Goal: Information Seeking & Learning: Learn about a topic

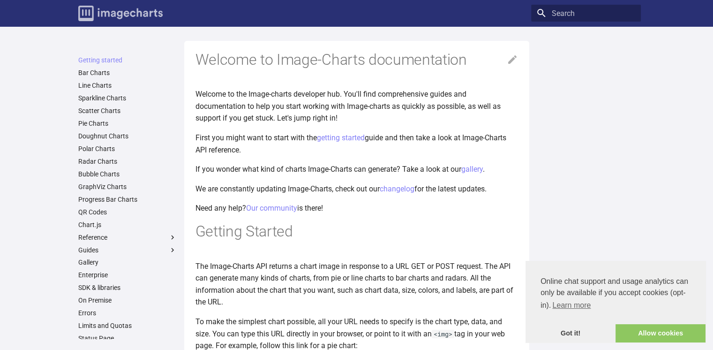
click at [120, 15] on img "Image-Charts documentation" at bounding box center [120, 13] width 84 height 15
click at [95, 70] on link "Bar Charts" at bounding box center [127, 72] width 98 height 8
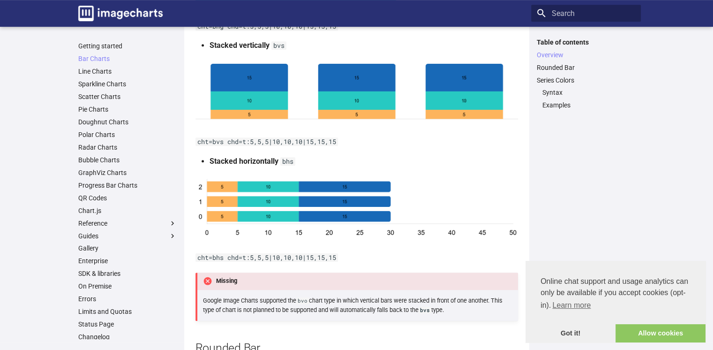
scroll to position [609, 0]
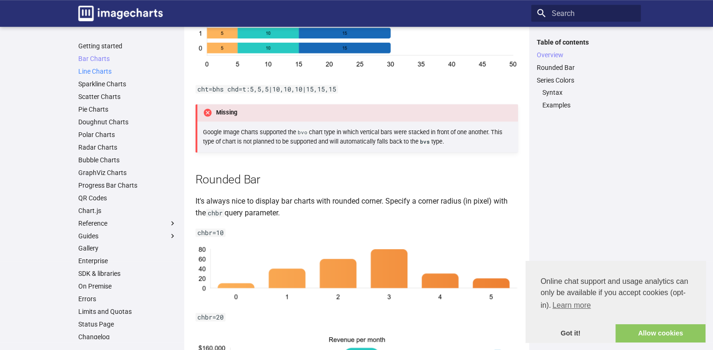
click at [98, 70] on link "Line Charts" at bounding box center [127, 71] width 98 height 8
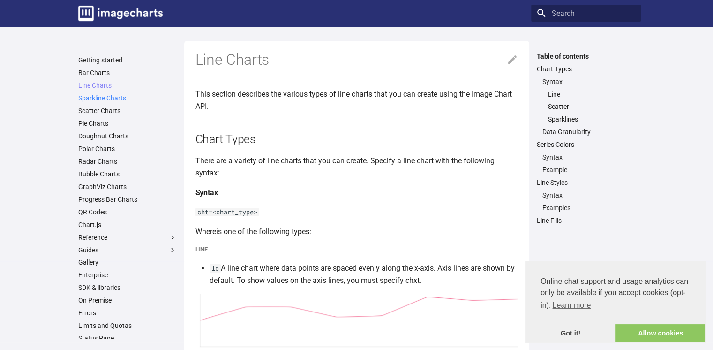
click at [104, 100] on link "Sparkline Charts" at bounding box center [127, 98] width 98 height 8
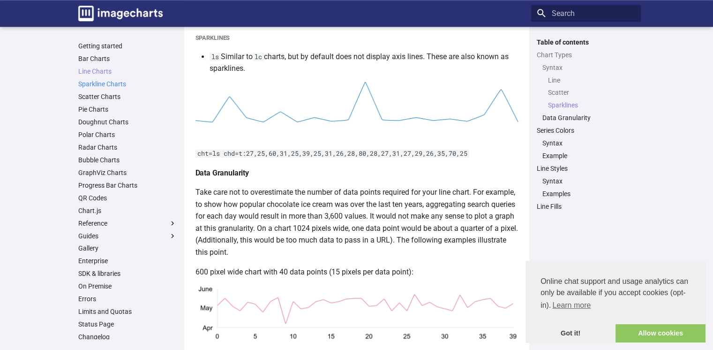
click at [107, 85] on link "Sparkline Charts" at bounding box center [127, 84] width 98 height 8
click at [121, 87] on link "Sparkline Charts" at bounding box center [127, 84] width 98 height 8
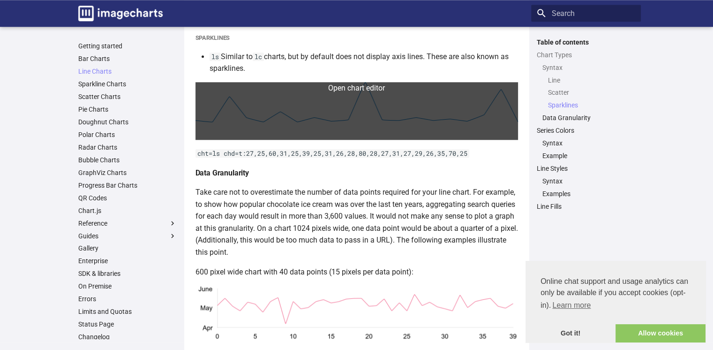
click at [340, 109] on link at bounding box center [356, 111] width 323 height 58
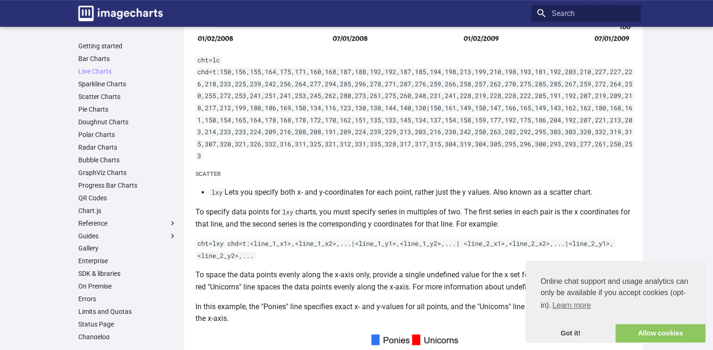
scroll to position [756, 0]
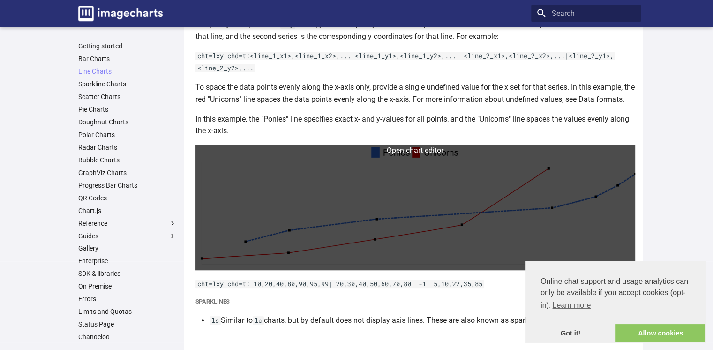
click at [397, 162] on link at bounding box center [415, 207] width 440 height 126
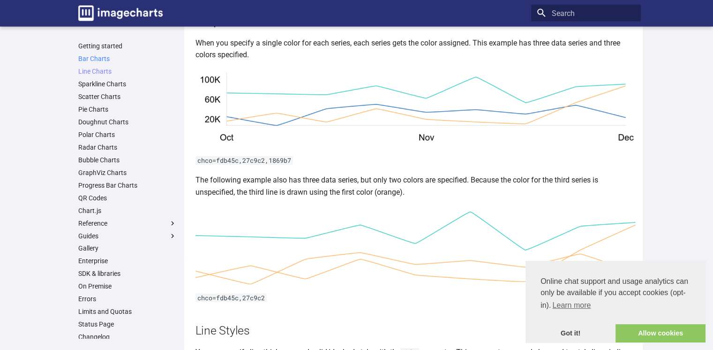
scroll to position [2021, 0]
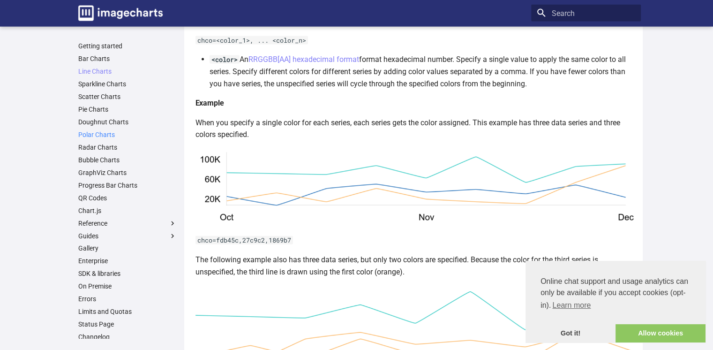
click at [97, 135] on link "Polar Charts" at bounding box center [127, 134] width 98 height 8
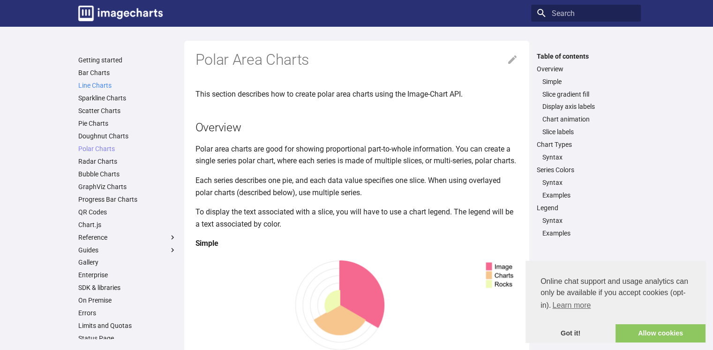
click at [90, 84] on link "Line Charts" at bounding box center [127, 85] width 98 height 8
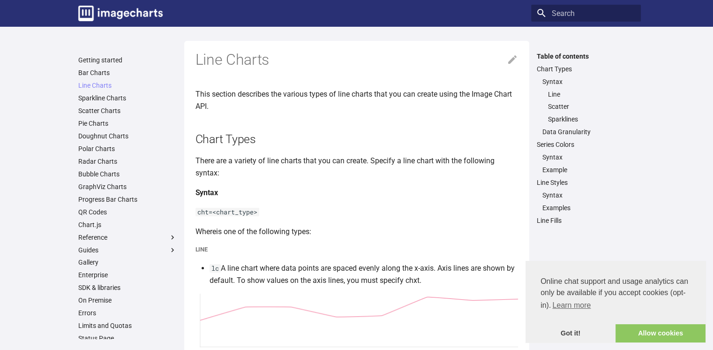
click at [506, 60] on h1 "Line Charts" at bounding box center [356, 60] width 323 height 20
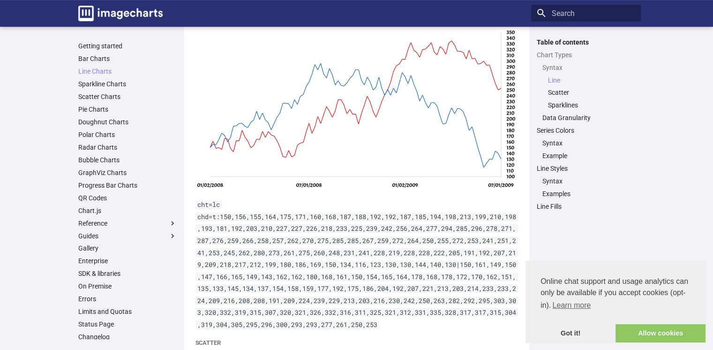
scroll to position [328, 0]
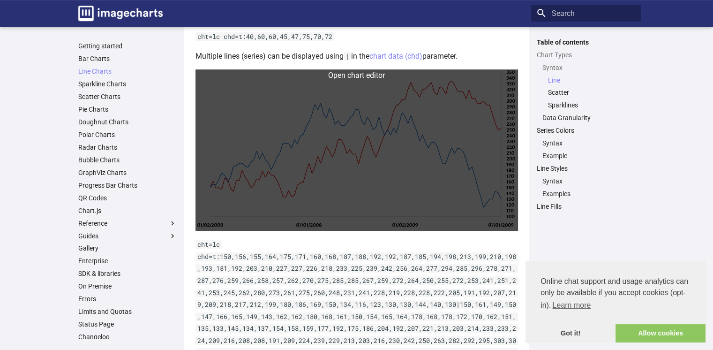
click at [327, 149] on link at bounding box center [356, 149] width 323 height 161
